Goal: Information Seeking & Learning: Learn about a topic

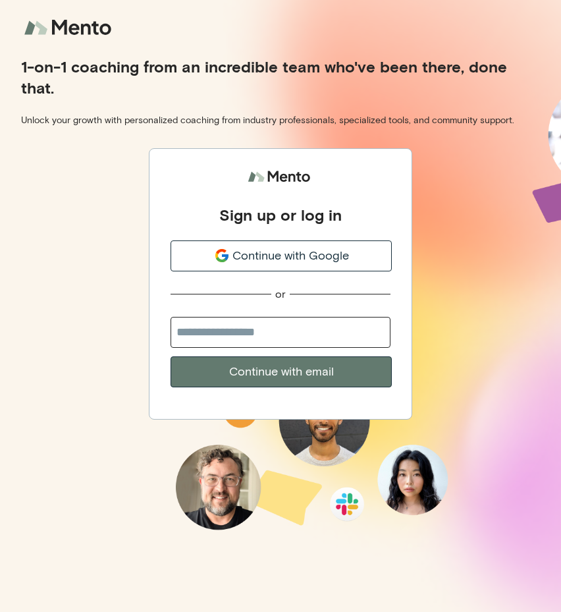
click at [282, 244] on button "Continue with Google" at bounding box center [281, 255] width 221 height 31
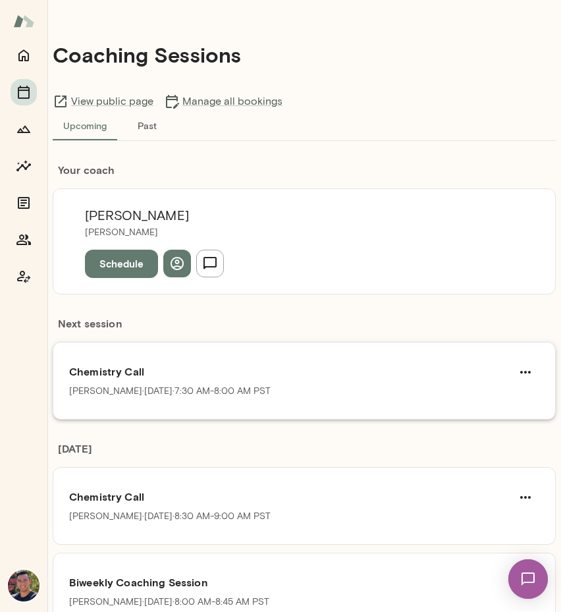
click at [90, 393] on p "[PERSON_NAME][DATE] · 7:30 AM-8:00 AM PST" at bounding box center [170, 391] width 202 height 13
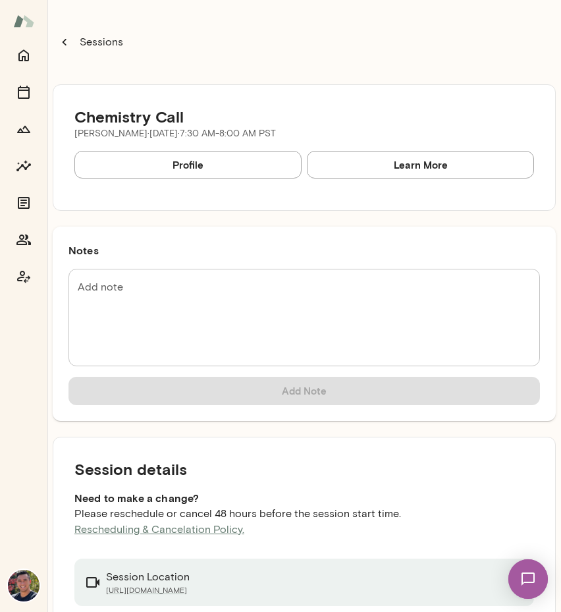
click at [236, 166] on link "Profile" at bounding box center [187, 165] width 227 height 28
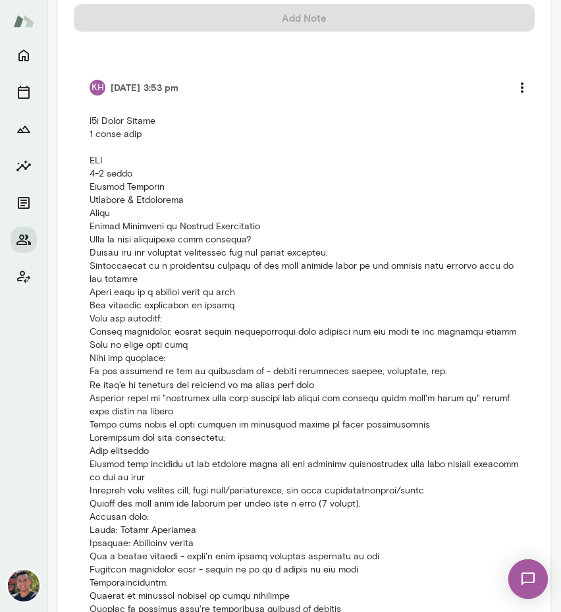
scroll to position [1154, 0]
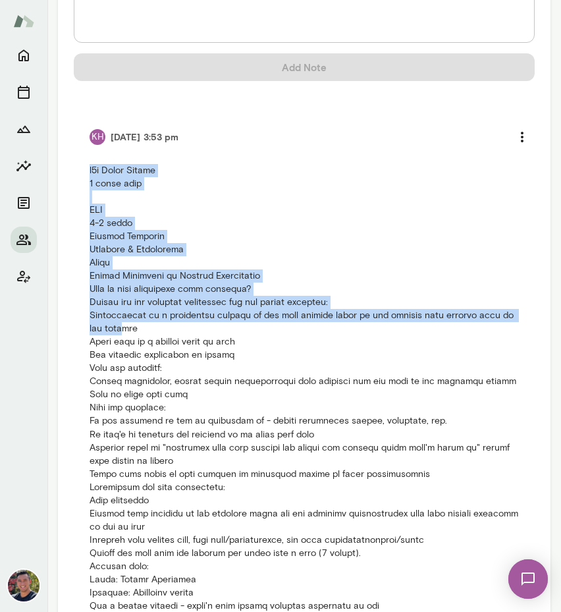
drag, startPoint x: 80, startPoint y: 164, endPoint x: 129, endPoint y: 337, distance: 179.5
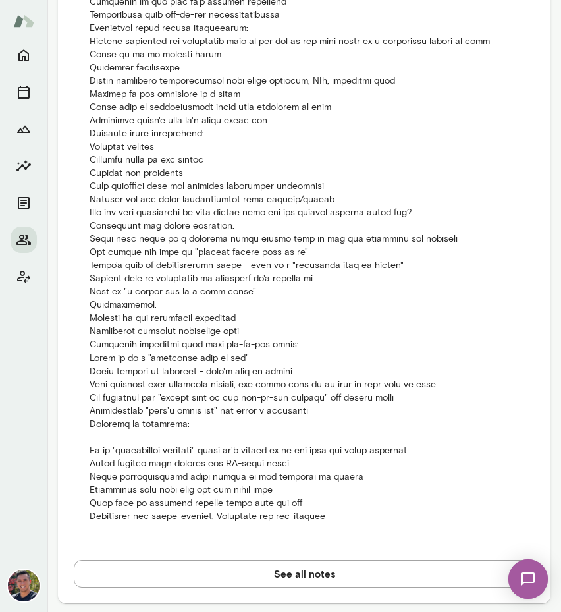
scroll to position [0, 0]
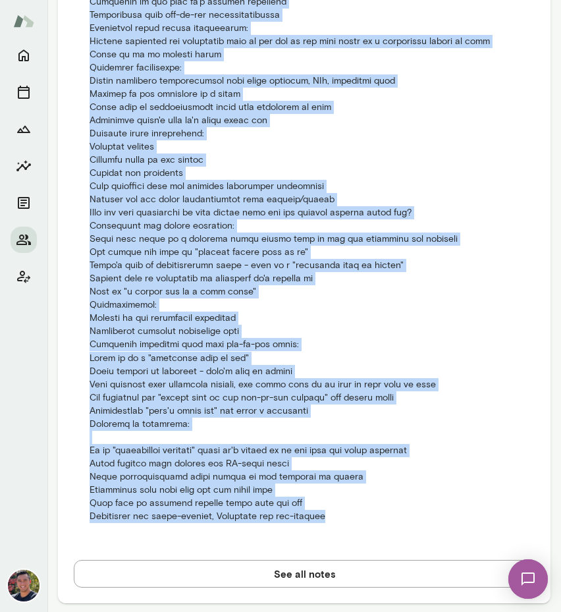
copy p "b2b Linea Energy 6 month term YOE 0-5 years Primary Function Strategy & Operati…"
